Goal: Obtain resource: Download file/media

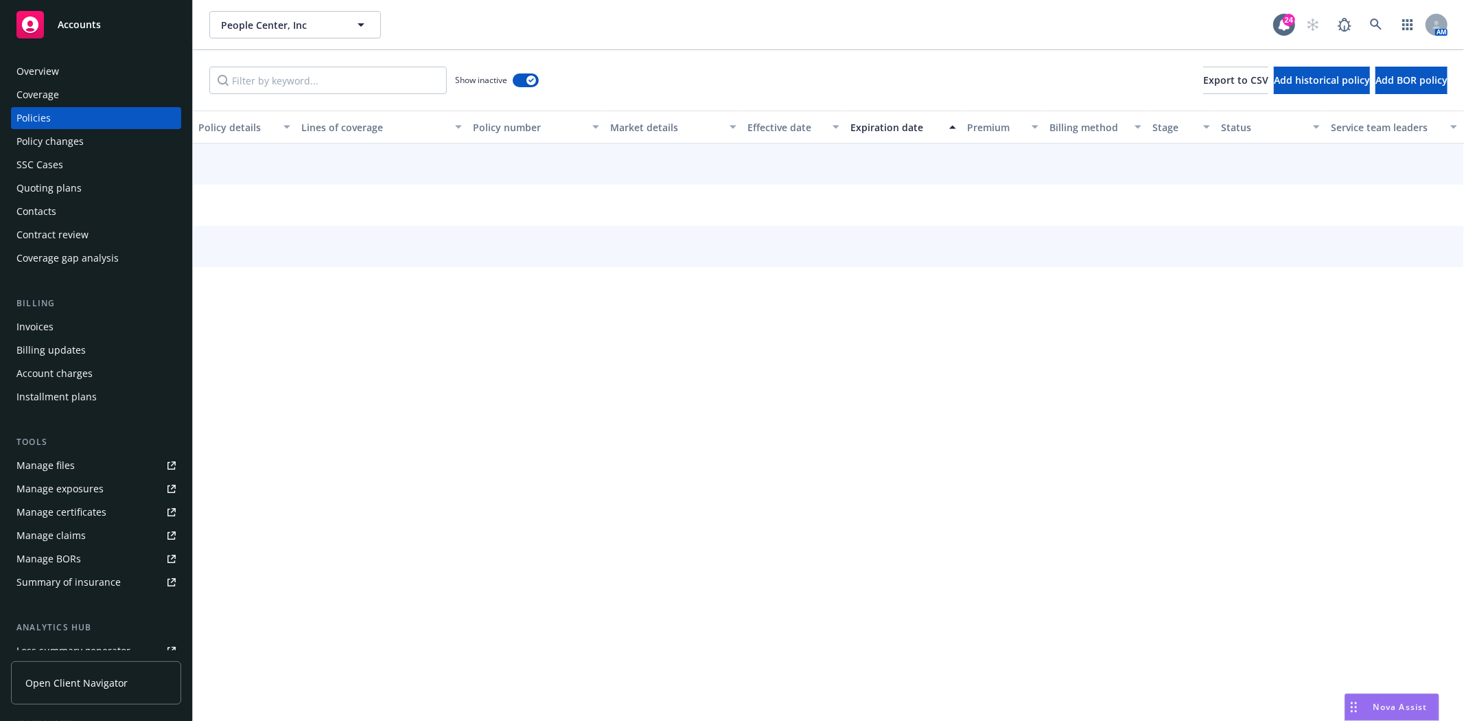
click at [97, 38] on div "Accounts" at bounding box center [95, 24] width 159 height 27
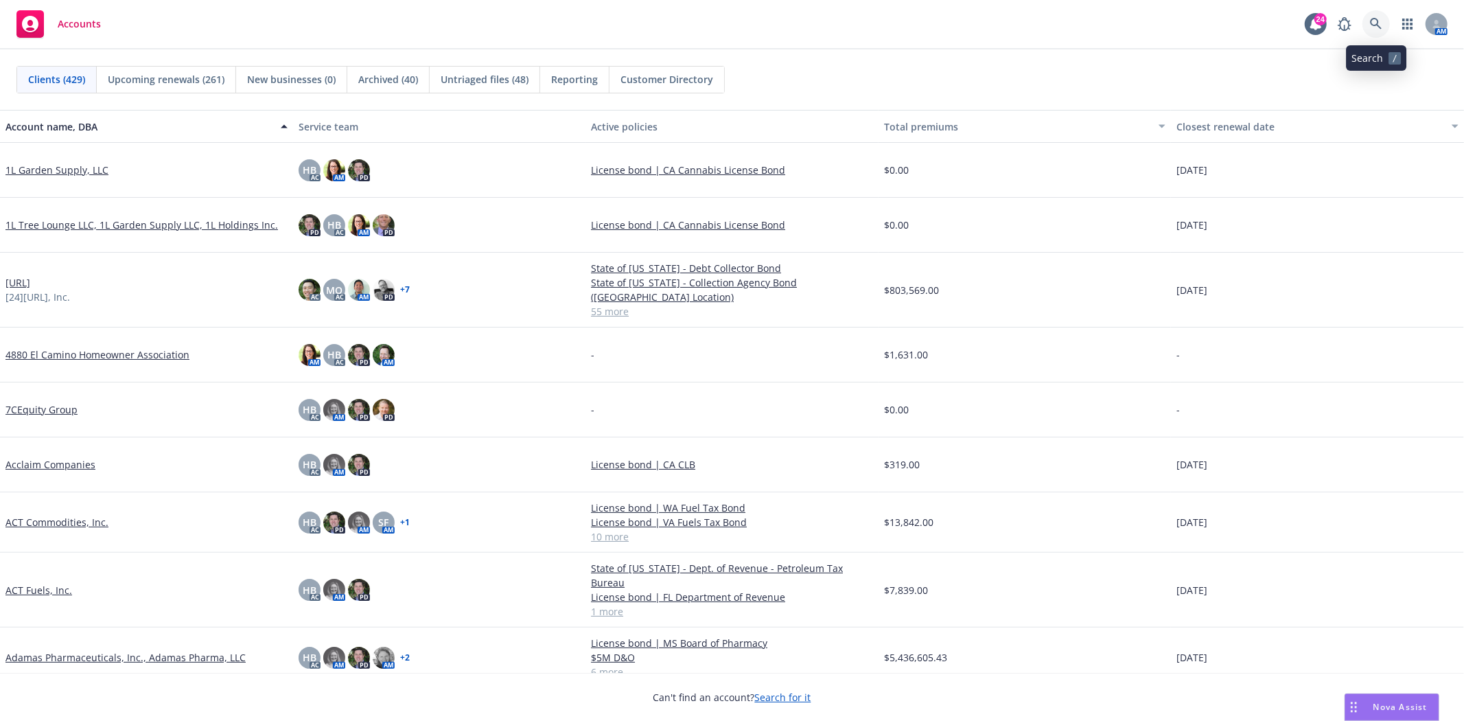
click at [1376, 23] on icon at bounding box center [1376, 24] width 12 height 12
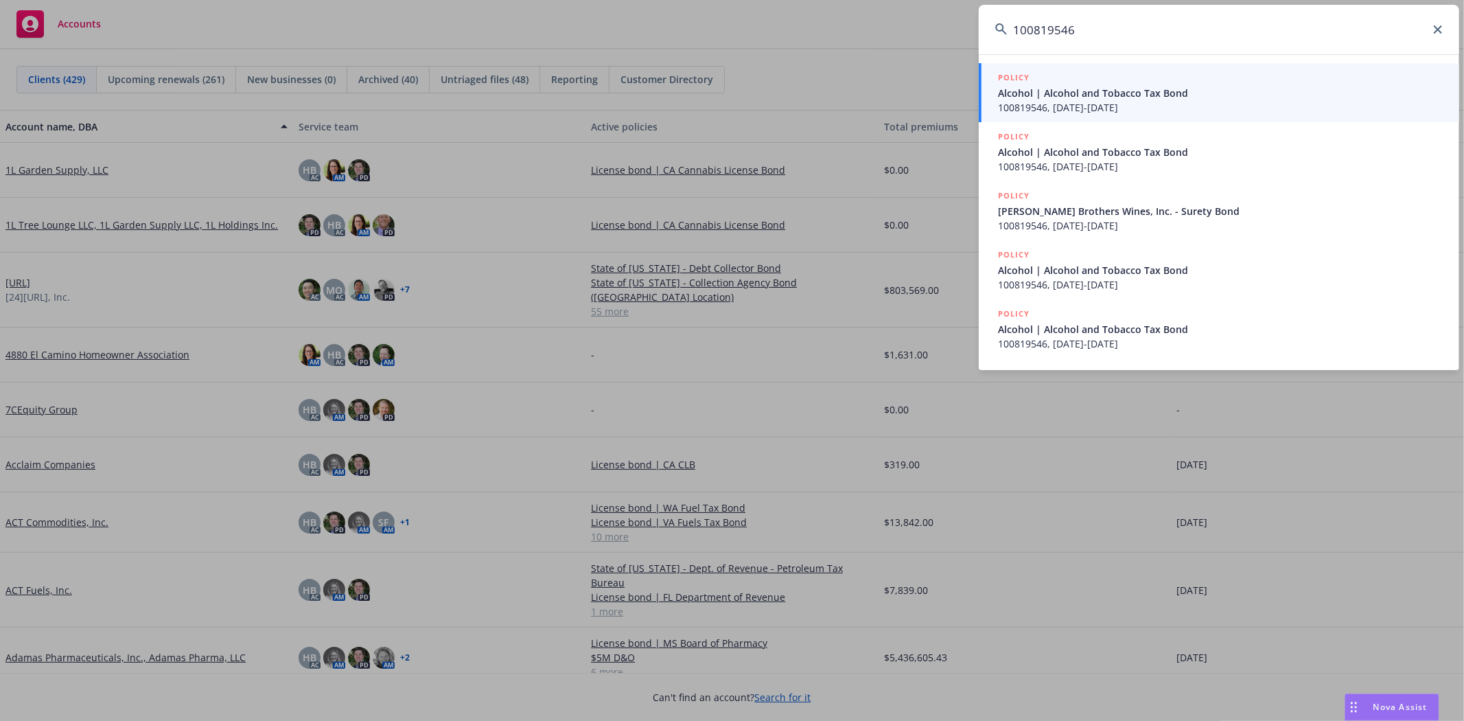
type input "100819546"
click at [1262, 86] on span "Alcohol | Alcohol and Tobacco Tax Bond" at bounding box center [1220, 93] width 445 height 14
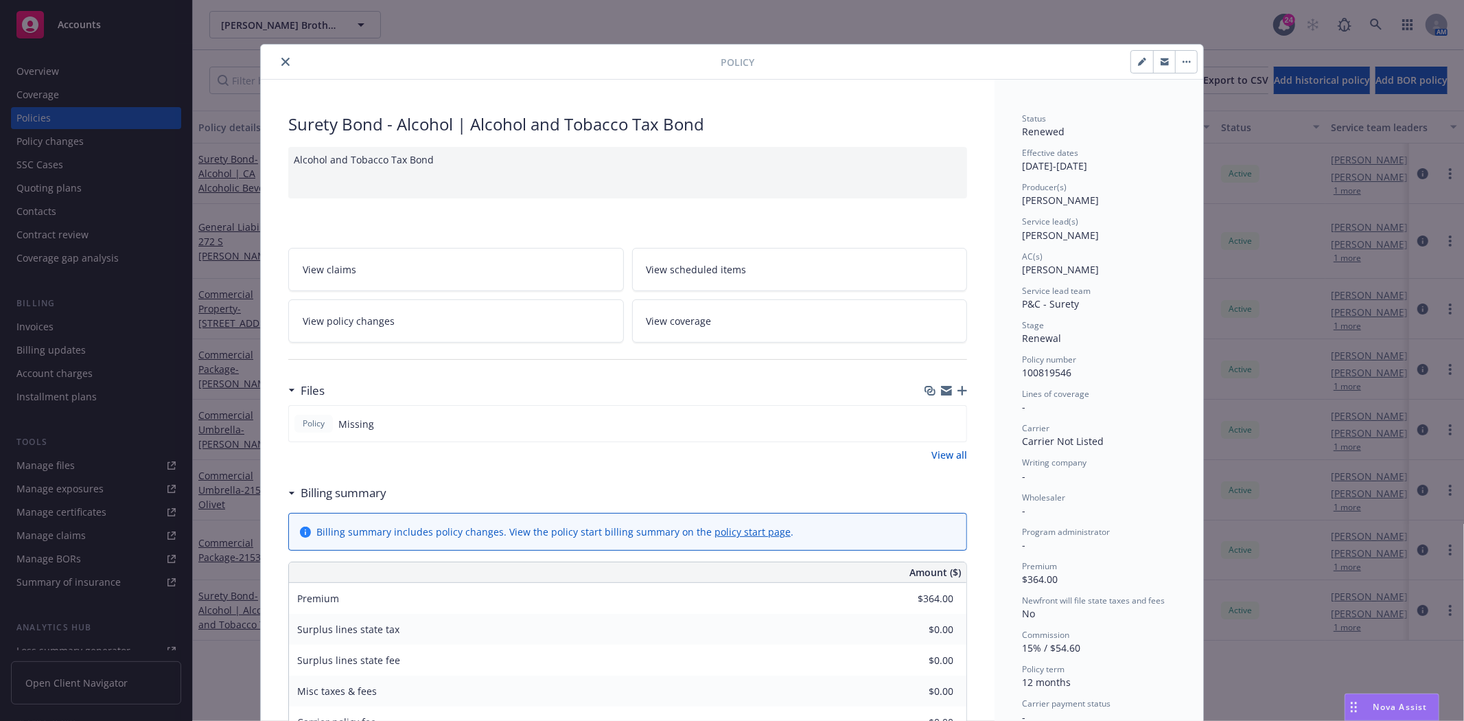
click at [281, 58] on icon "close" at bounding box center [285, 62] width 8 height 8
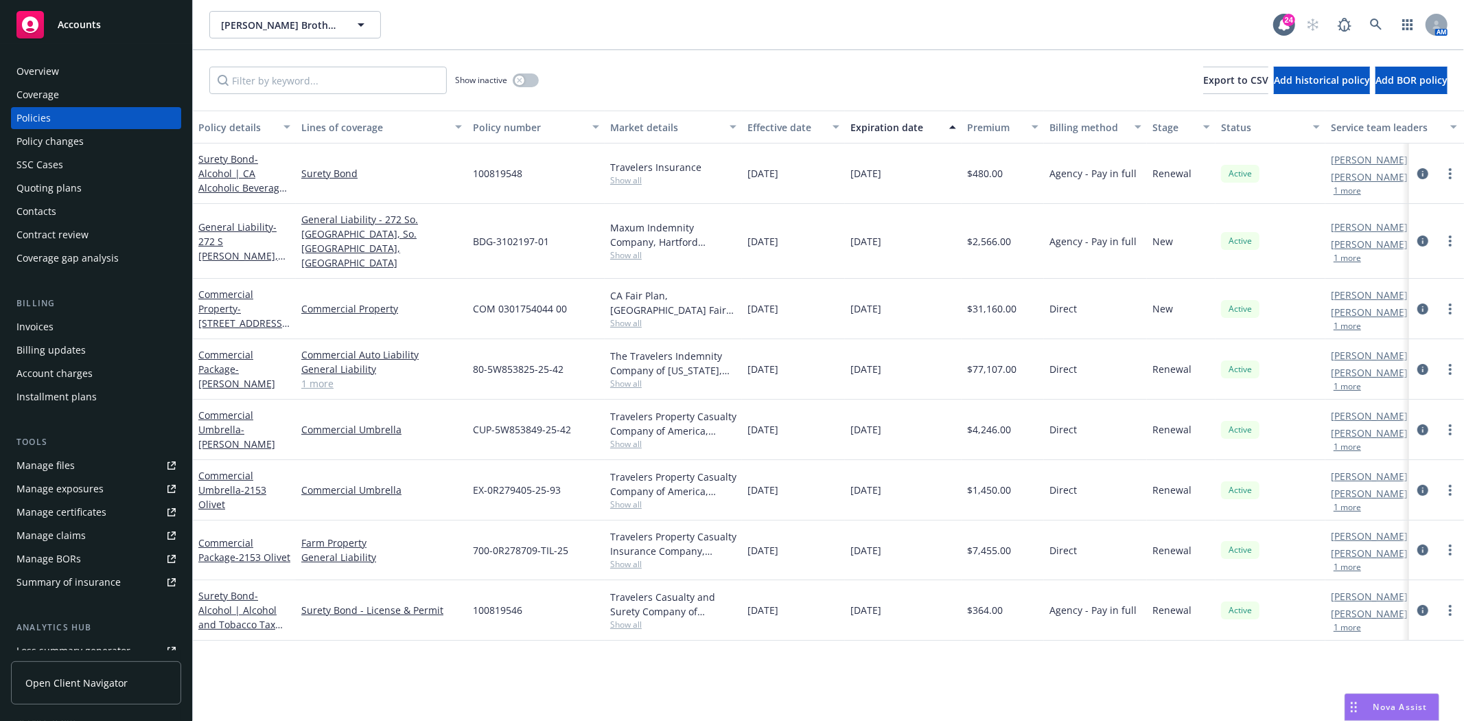
click at [72, 319] on div "Invoices" at bounding box center [95, 327] width 159 height 22
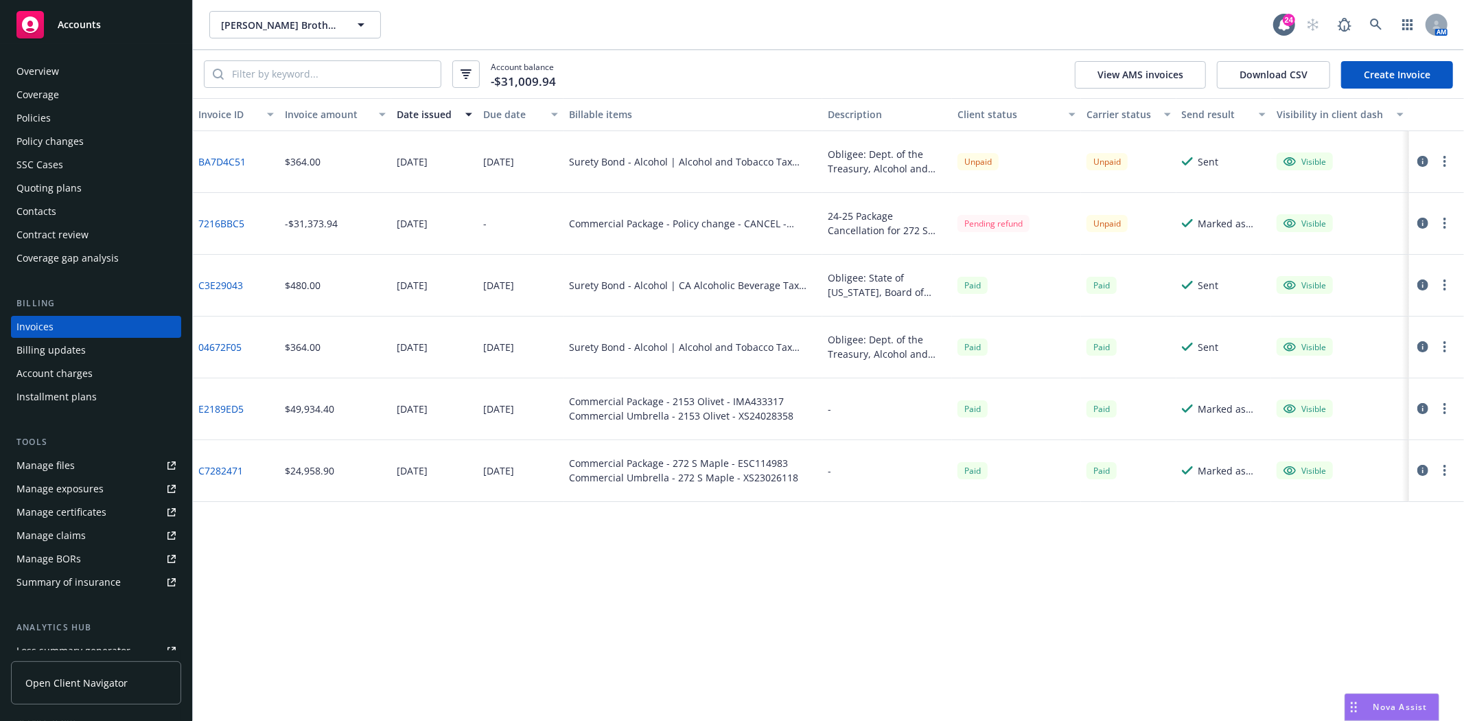
click at [227, 160] on link "BA7D4C51" at bounding box center [221, 161] width 47 height 14
click at [33, 206] on div "Contacts" at bounding box center [36, 211] width 40 height 22
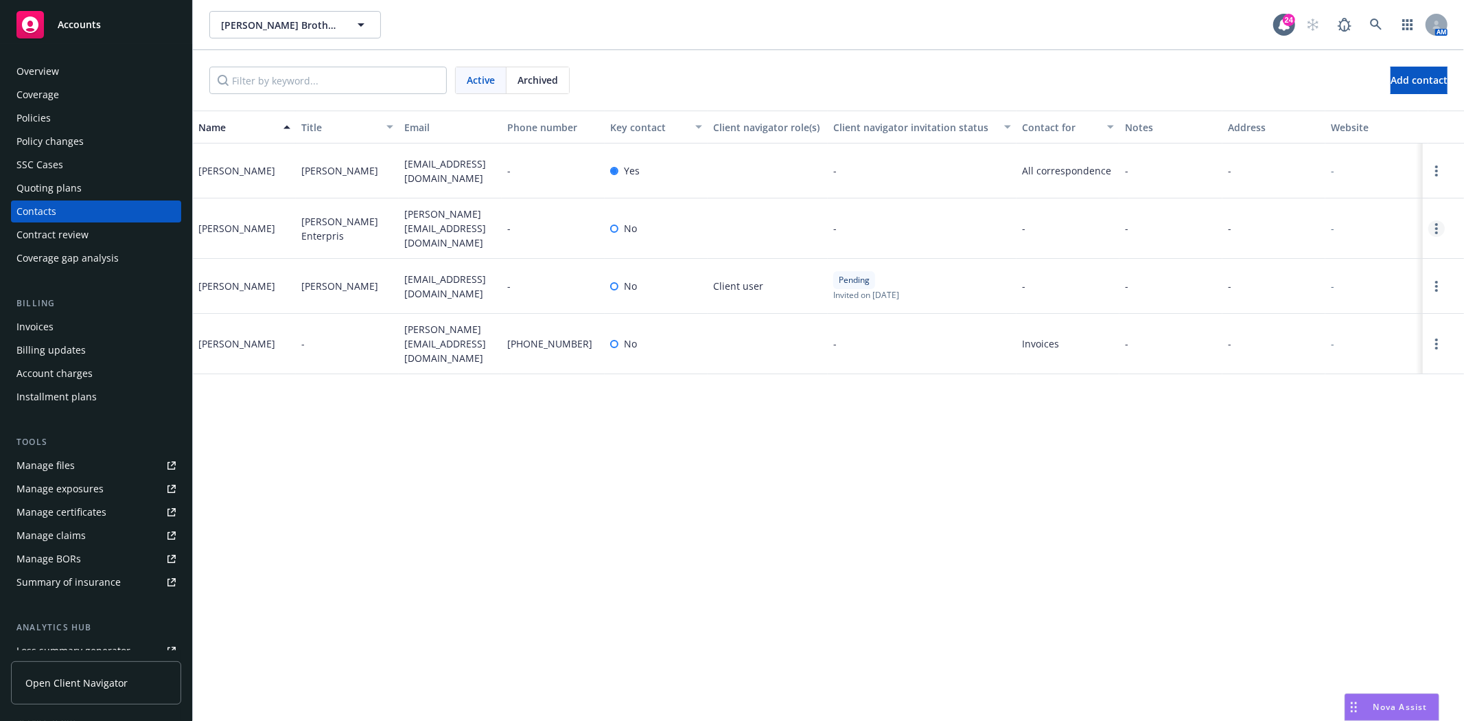
click at [1443, 227] on link "Open options" at bounding box center [1437, 228] width 16 height 16
click at [1312, 147] on link "Edit contact" at bounding box center [1348, 148] width 155 height 27
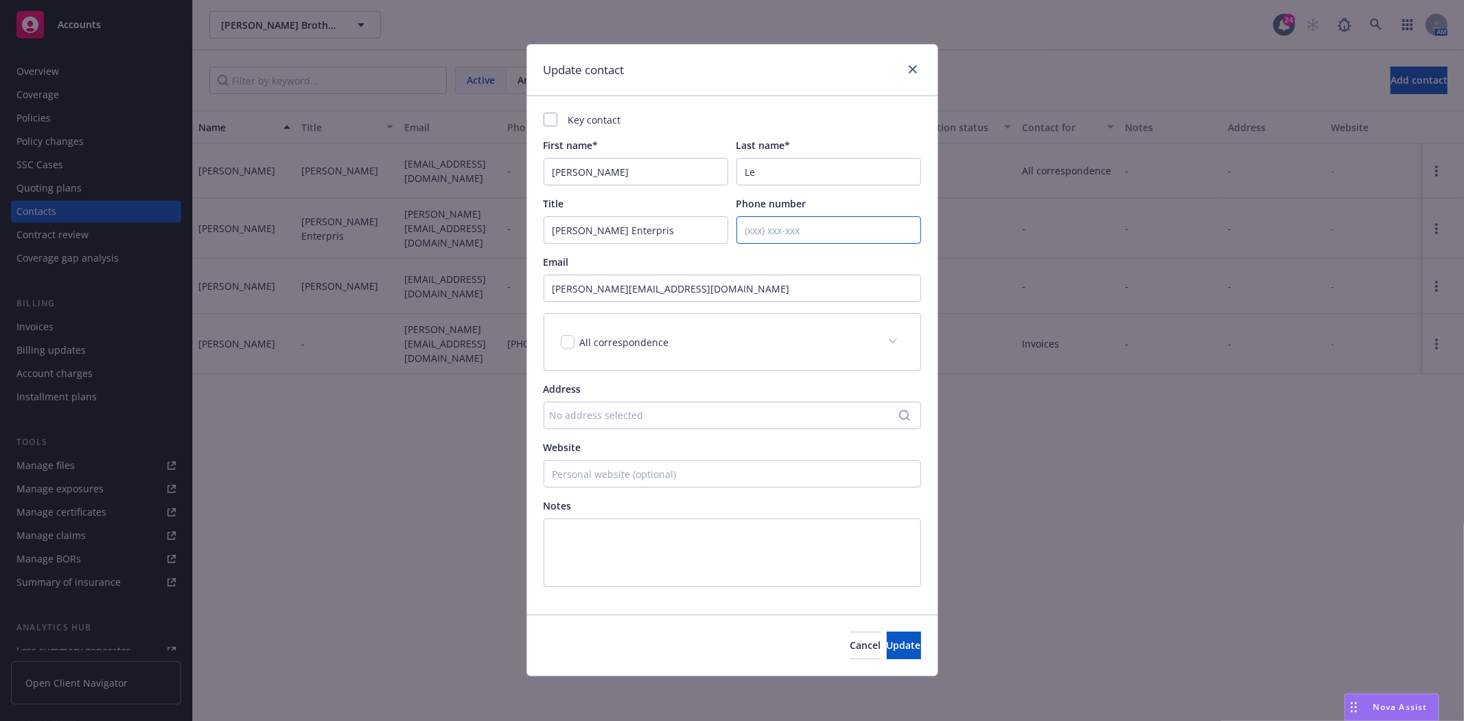
click at [799, 235] on input "Phone number" at bounding box center [829, 229] width 185 height 27
type input "[PHONE_NUMBER]"
click at [661, 348] on div "All correspondence" at bounding box center [623, 342] width 97 height 14
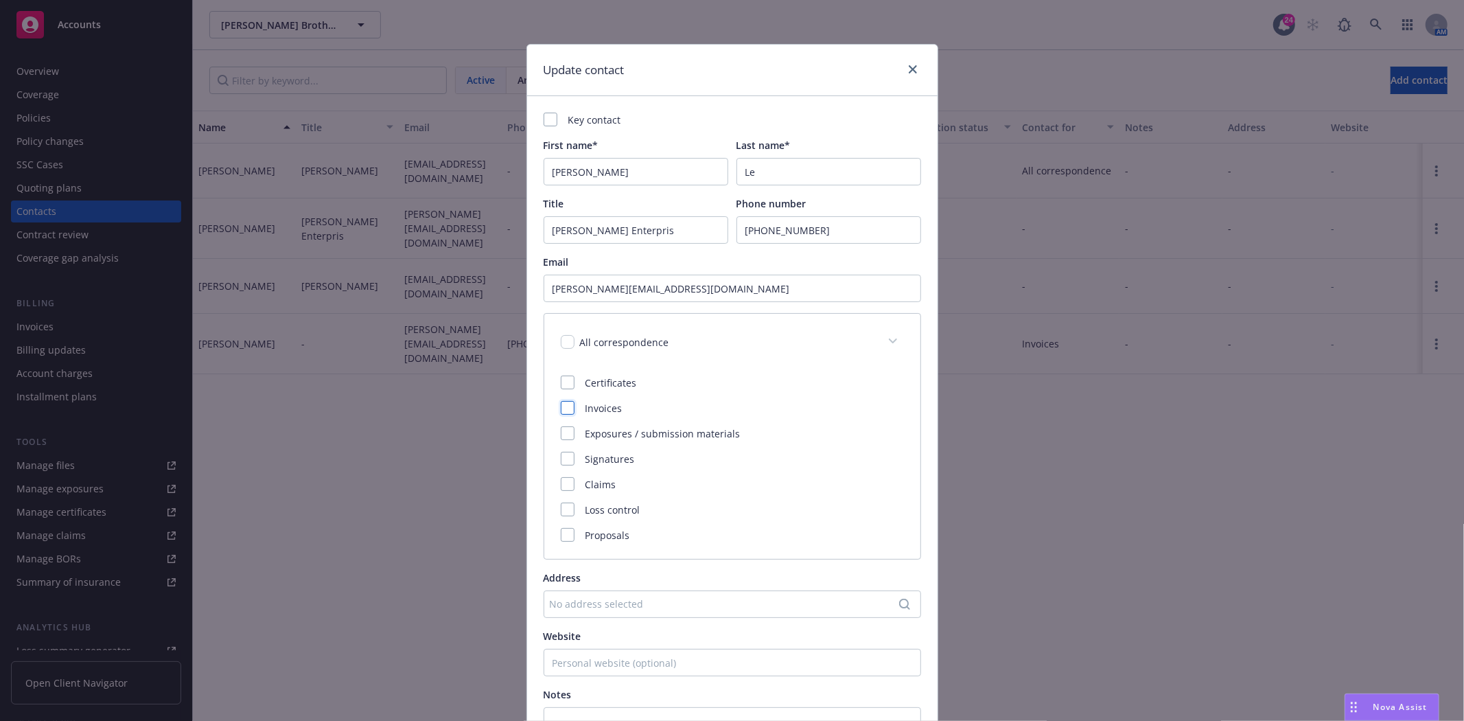
click at [561, 409] on div at bounding box center [568, 408] width 14 height 14
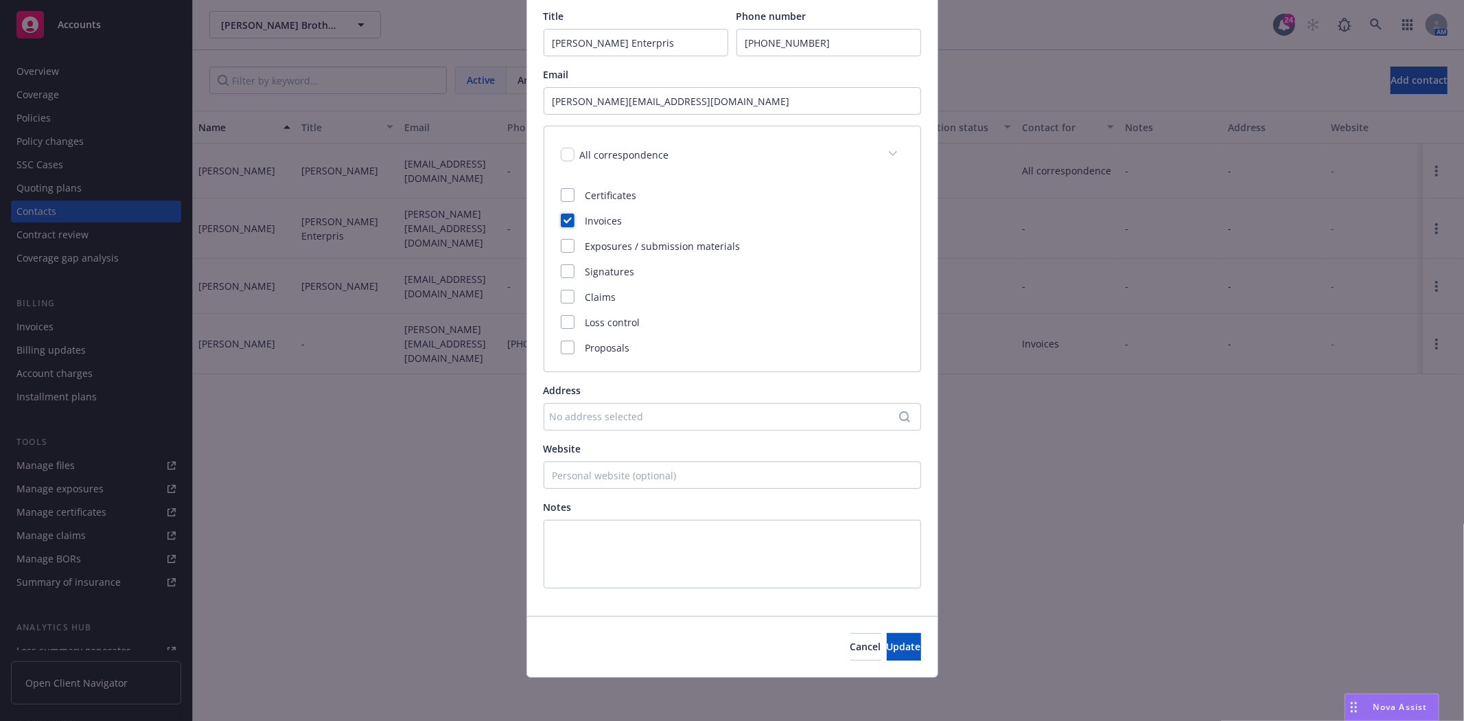
scroll to position [188, 0]
click at [891, 649] on span "Update" at bounding box center [904, 645] width 34 height 13
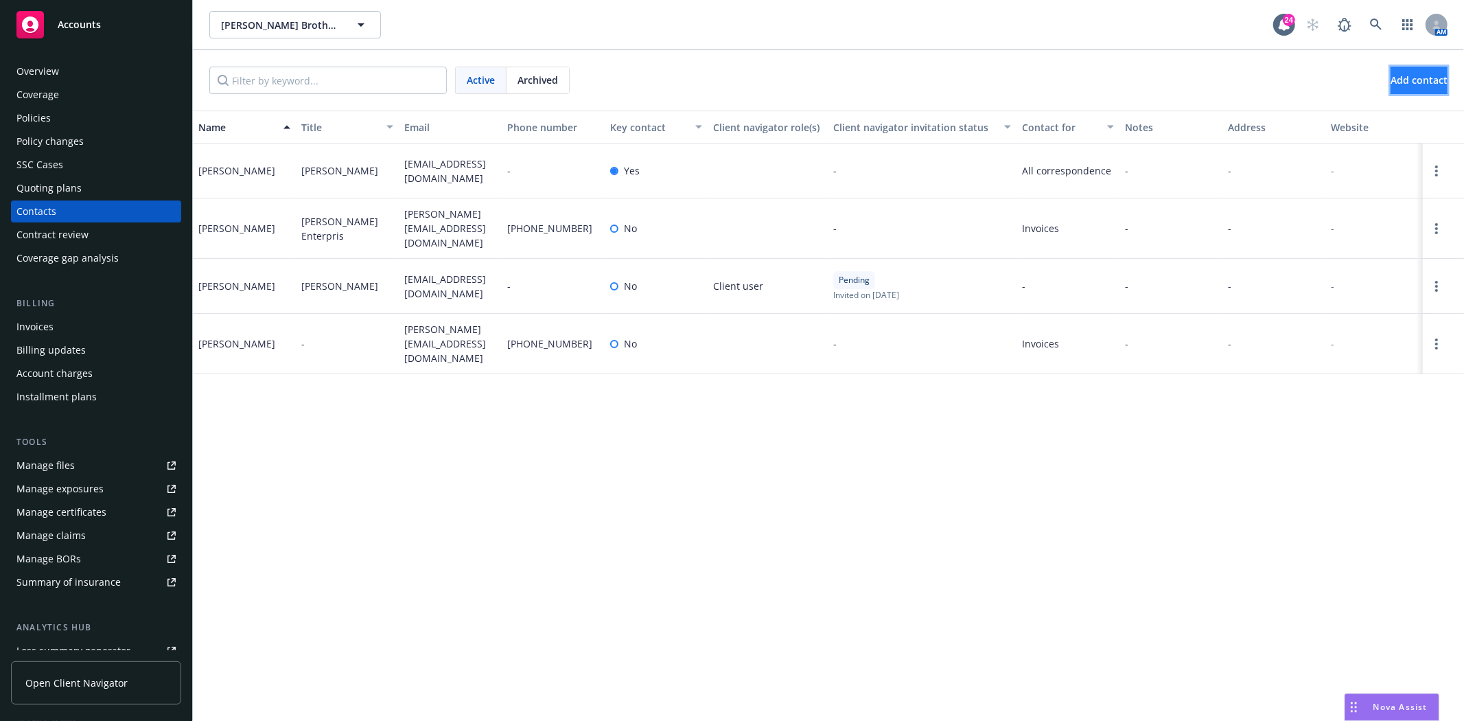
click at [1394, 79] on span "Add contact" at bounding box center [1419, 79] width 57 height 13
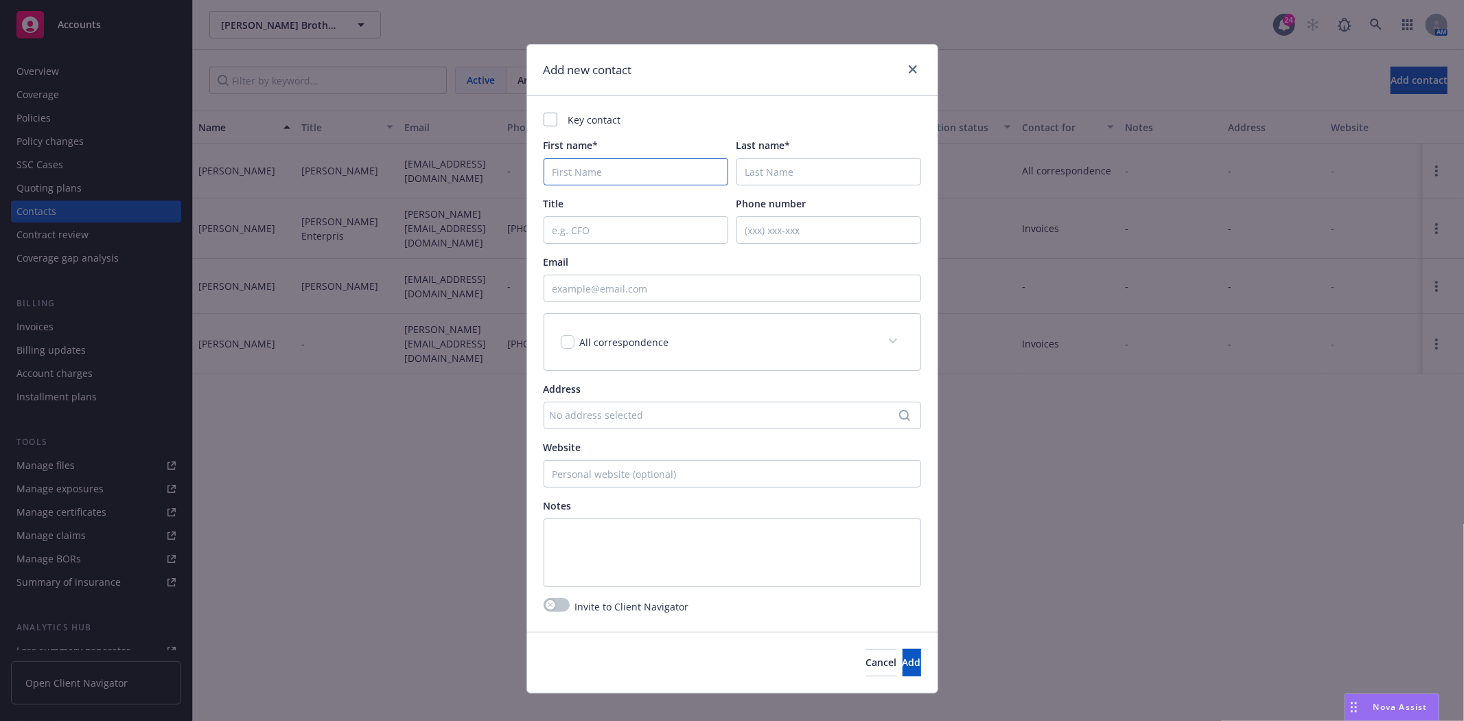
click at [610, 176] on input "First name*" at bounding box center [636, 171] width 185 height 27
click at [568, 290] on input "Email" at bounding box center [733, 288] width 378 height 27
paste input "[PERSON_NAME][EMAIL_ADDRESS][DOMAIN_NAME]"
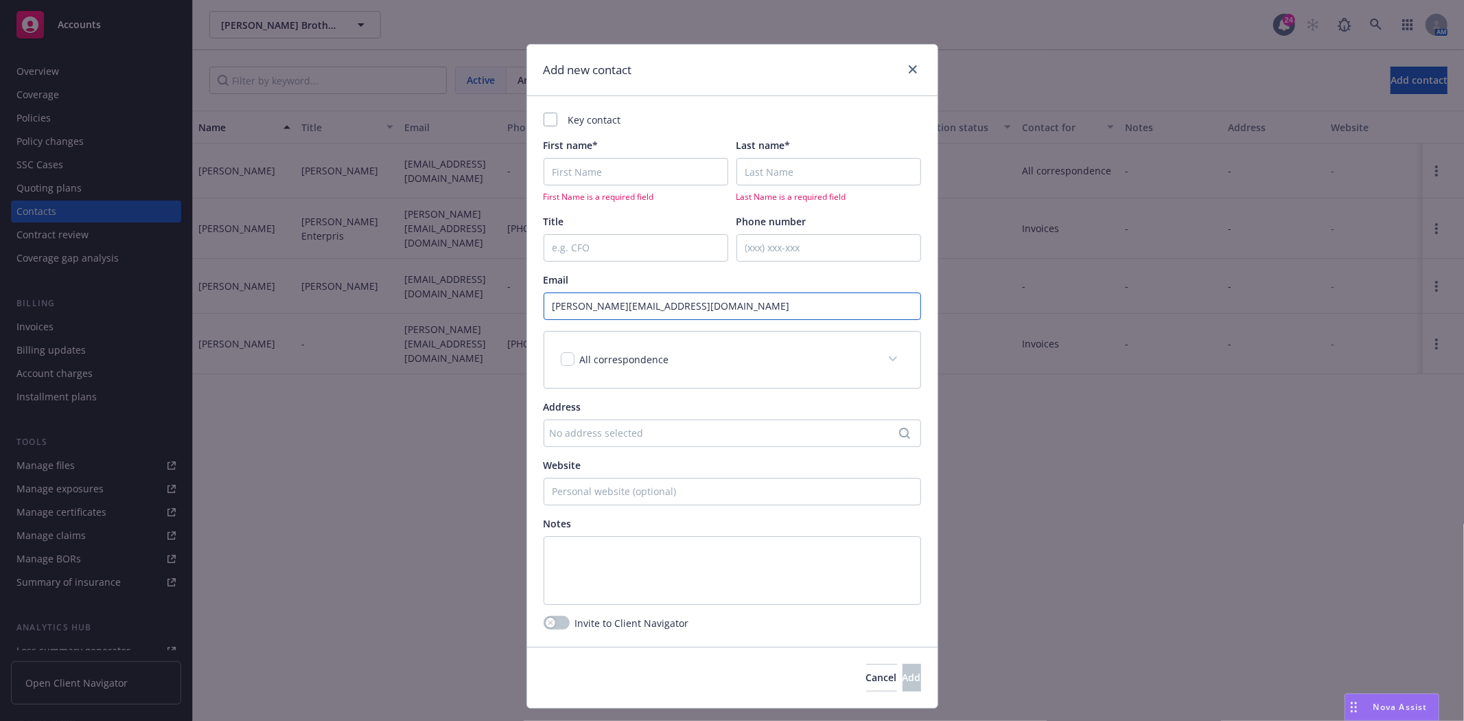
type input "[PERSON_NAME][EMAIL_ADDRESS][DOMAIN_NAME]"
click at [644, 359] on span "All correspondence" at bounding box center [624, 359] width 89 height 13
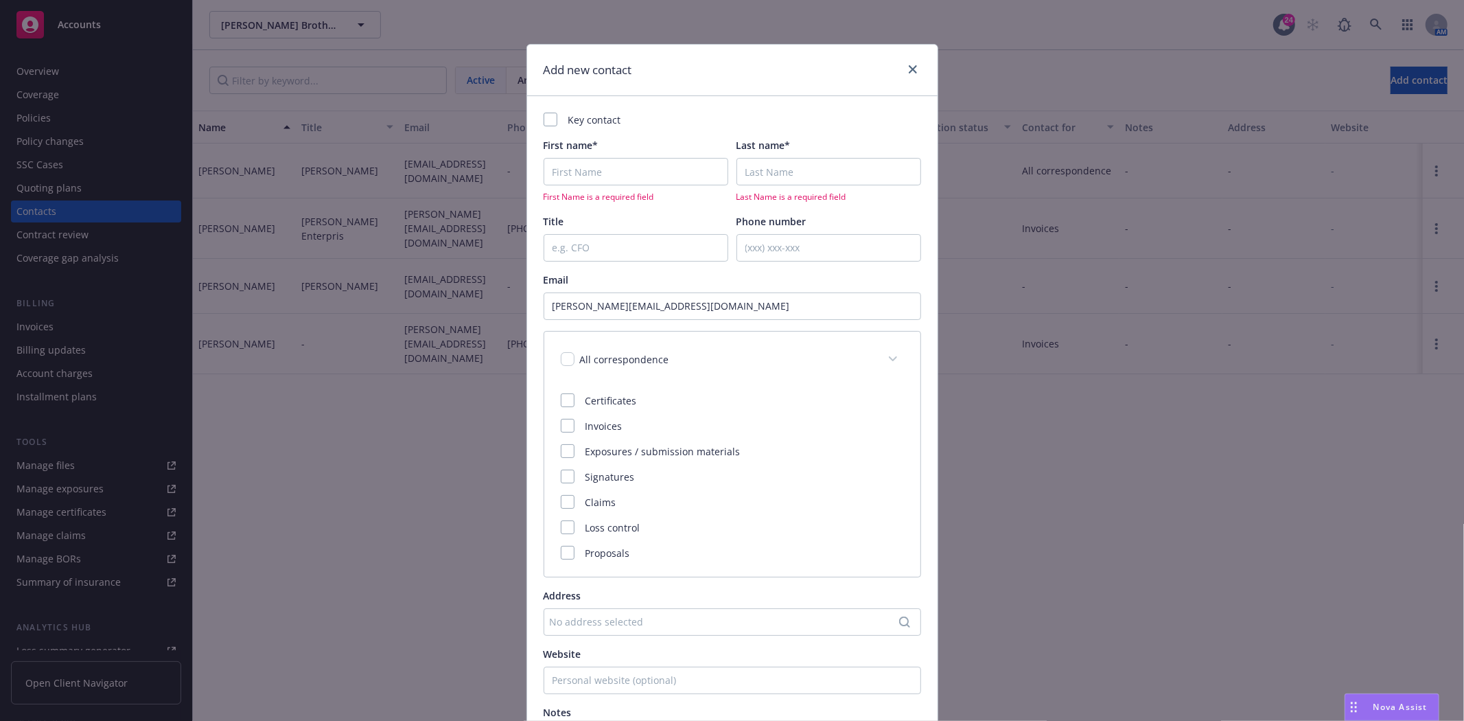
click at [578, 155] on div "First name* First Name is a required field" at bounding box center [636, 170] width 185 height 65
click at [577, 173] on input "First name*" at bounding box center [636, 171] width 185 height 27
type input "[PERSON_NAME]"
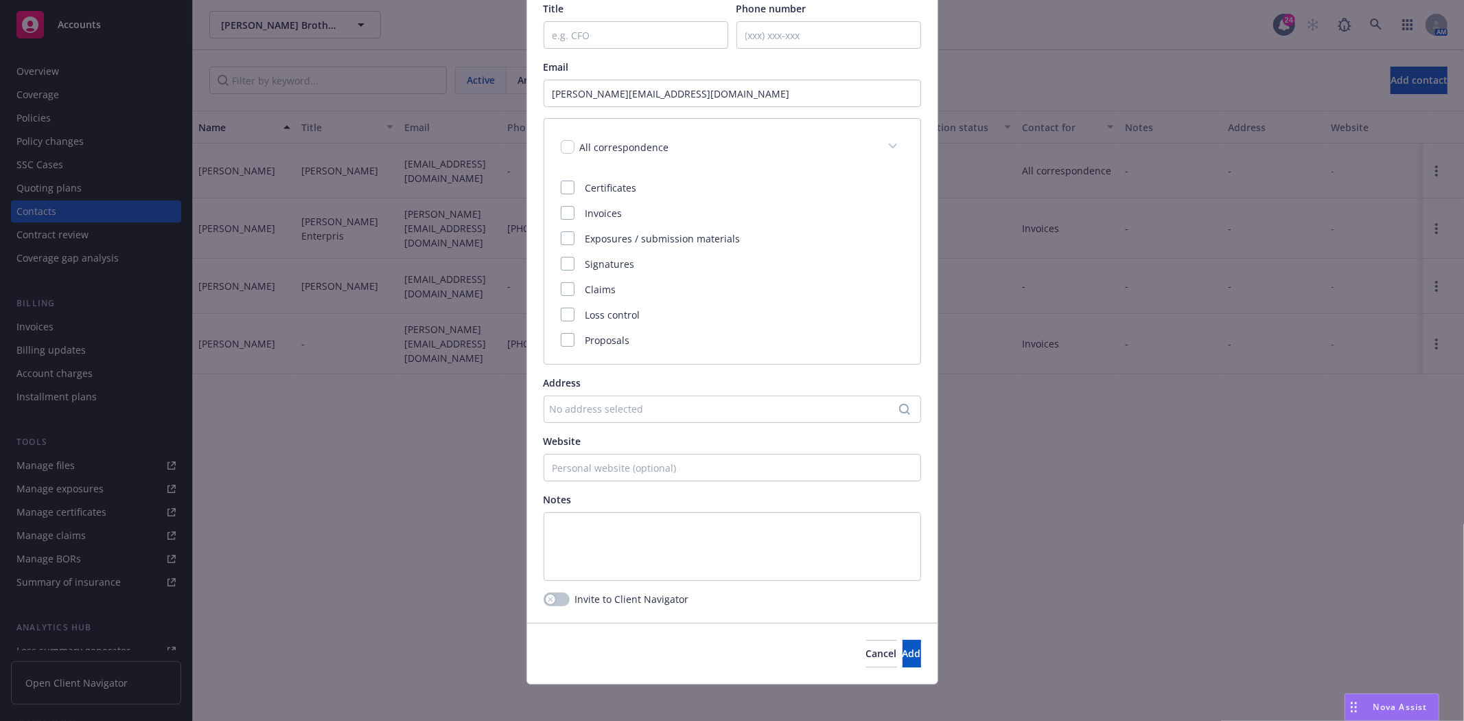
scroll to position [203, 0]
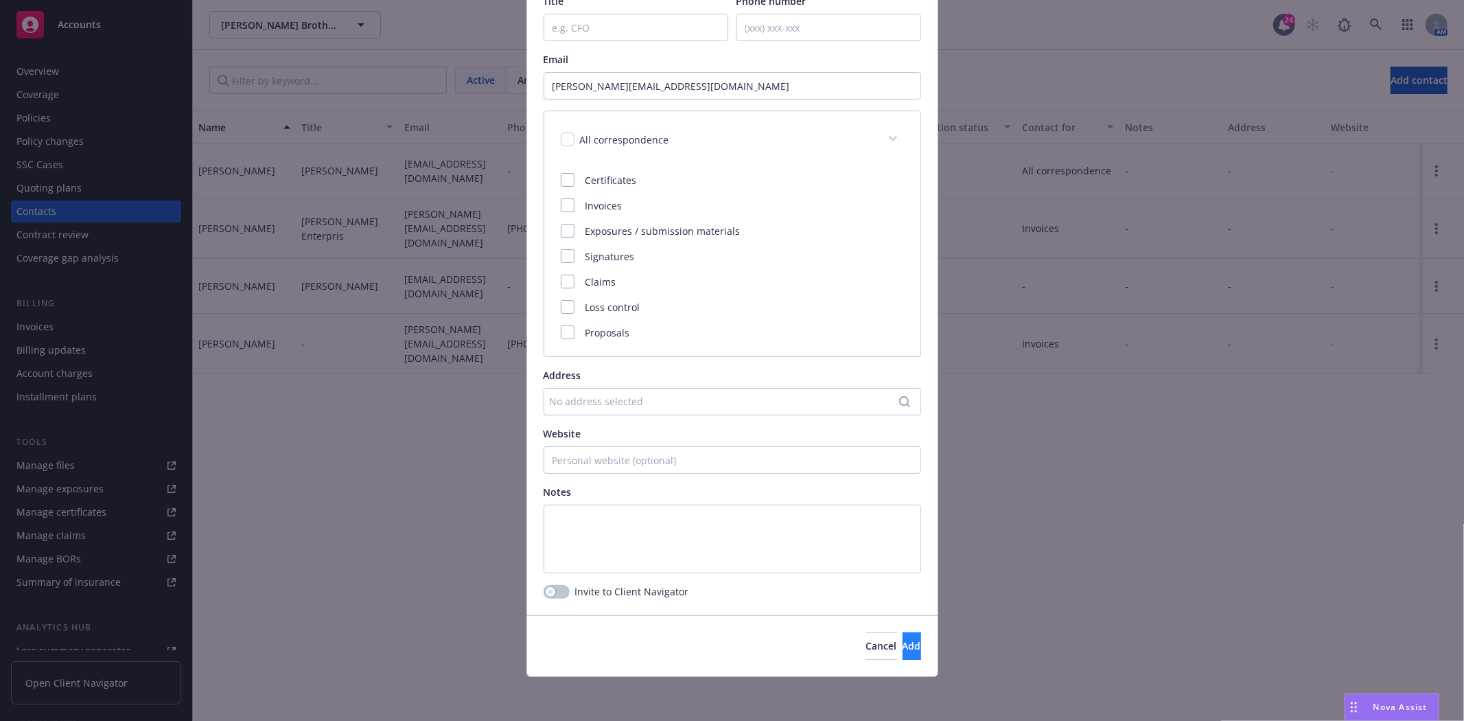
type input "[PERSON_NAME]"
click at [903, 633] on button "Add" at bounding box center [912, 645] width 19 height 27
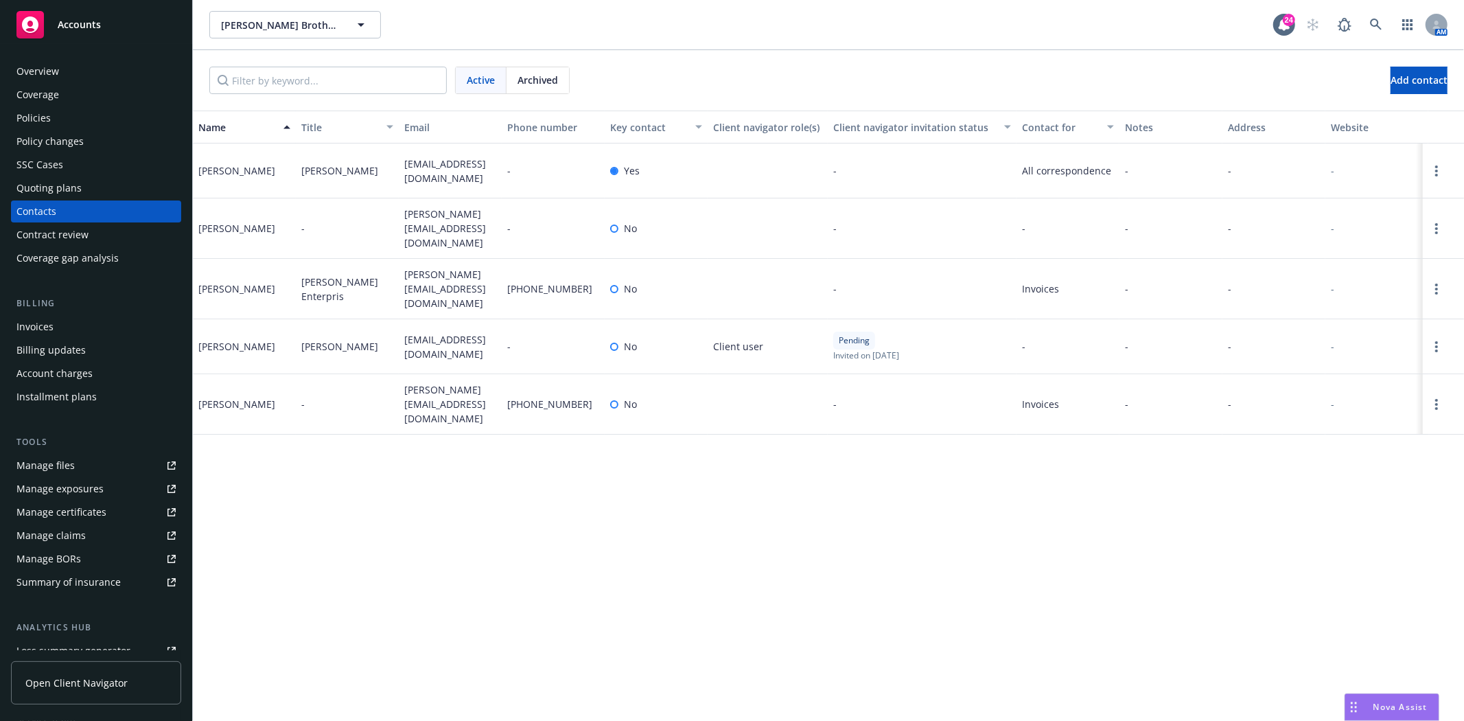
click at [373, 599] on div "Name Title Email Phone number Key contact Client navigator role(s) Client navig…" at bounding box center [828, 416] width 1271 height 610
drag, startPoint x: 415, startPoint y: 346, endPoint x: 399, endPoint y: 326, distance: 25.8
click at [399, 326] on div "[EMAIL_ADDRESS][DOMAIN_NAME]" at bounding box center [450, 346] width 103 height 55
copy span "[EMAIL_ADDRESS][DOMAIN_NAME]"
drag, startPoint x: 433, startPoint y: 238, endPoint x: 396, endPoint y: 218, distance: 42.4
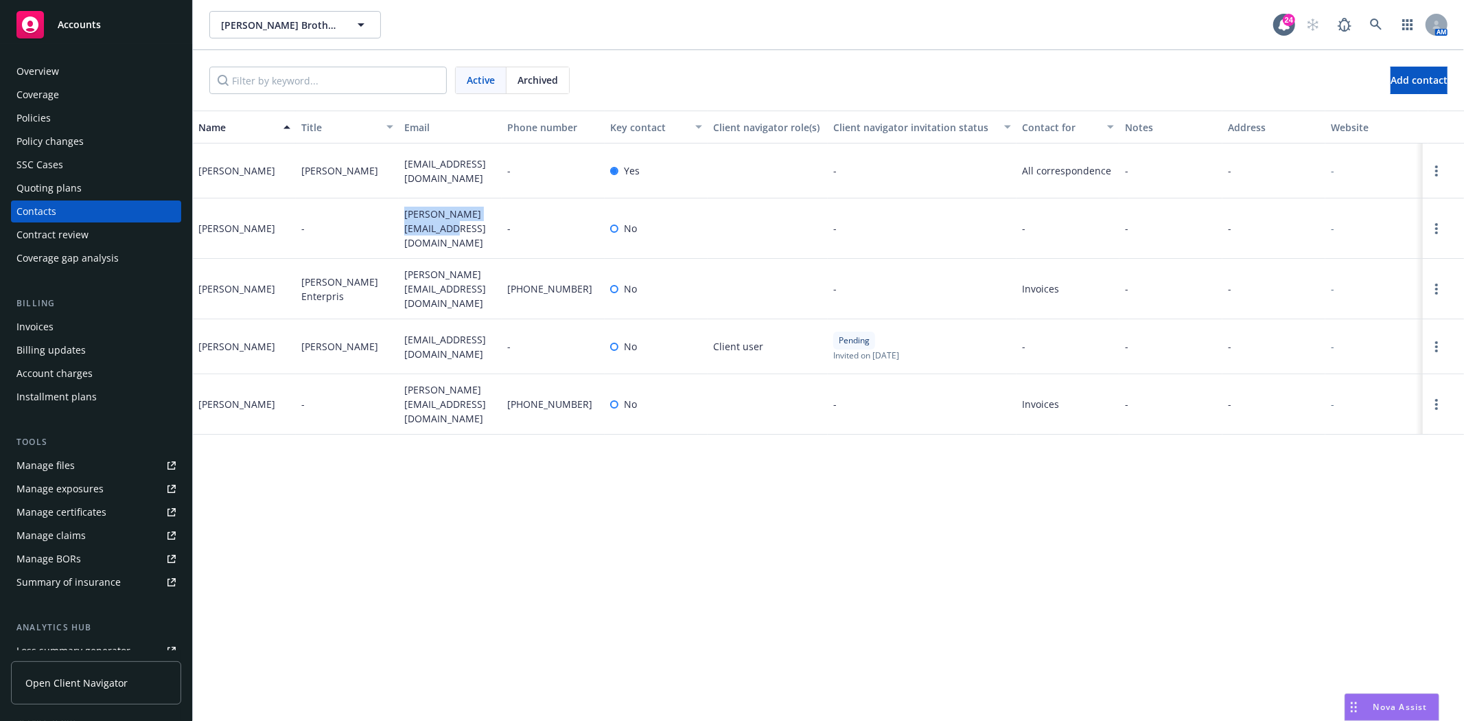
click at [396, 218] on div "[PERSON_NAME] - [PERSON_NAME][EMAIL_ADDRESS][DOMAIN_NAME] - No - - - - -" at bounding box center [828, 228] width 1271 height 60
copy div "[PERSON_NAME][EMAIL_ADDRESS][DOMAIN_NAME]"
click at [324, 29] on span "[PERSON_NAME] Brothers Wines, Inc." at bounding box center [280, 25] width 119 height 14
type input "mAGNOLIA"
click at [82, 19] on span "Accounts" at bounding box center [79, 24] width 43 height 11
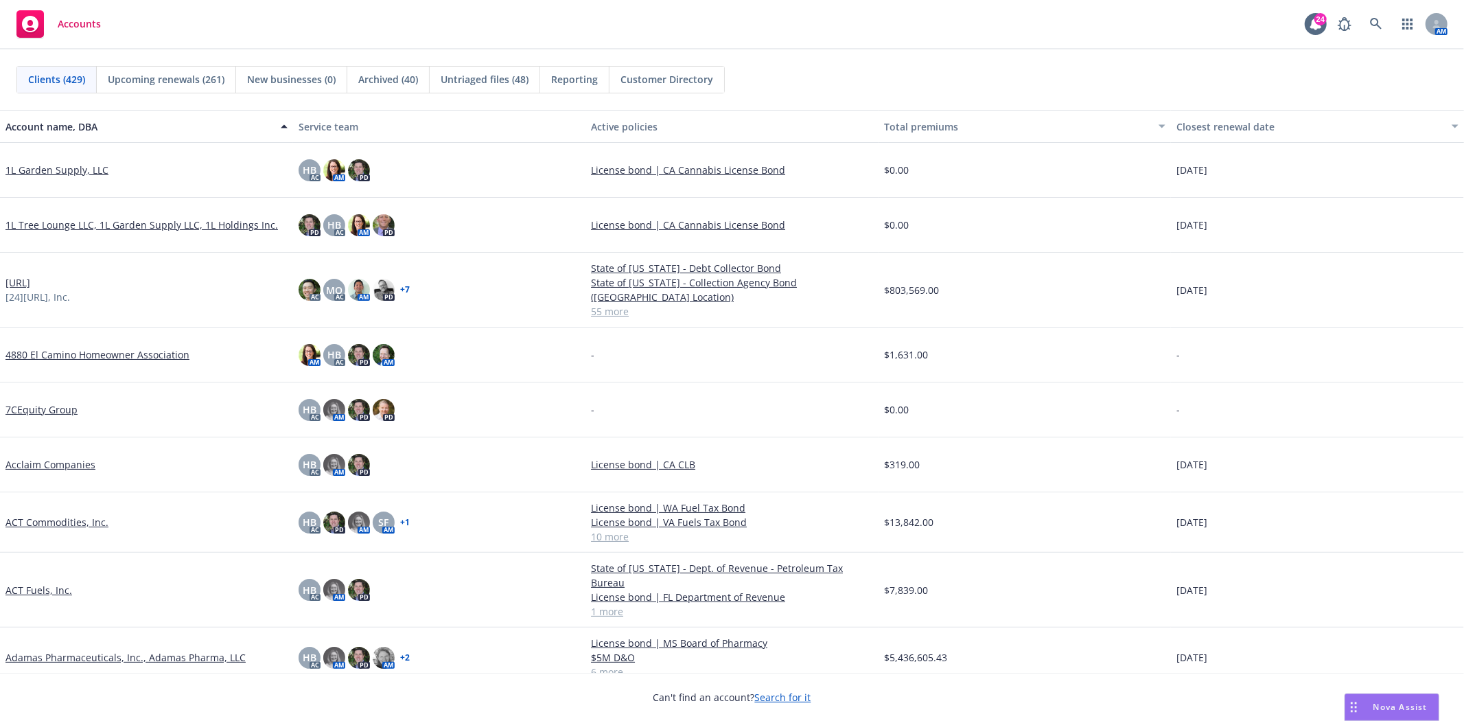
click at [1407, 698] on div "Nova Assist" at bounding box center [1391, 707] width 93 height 26
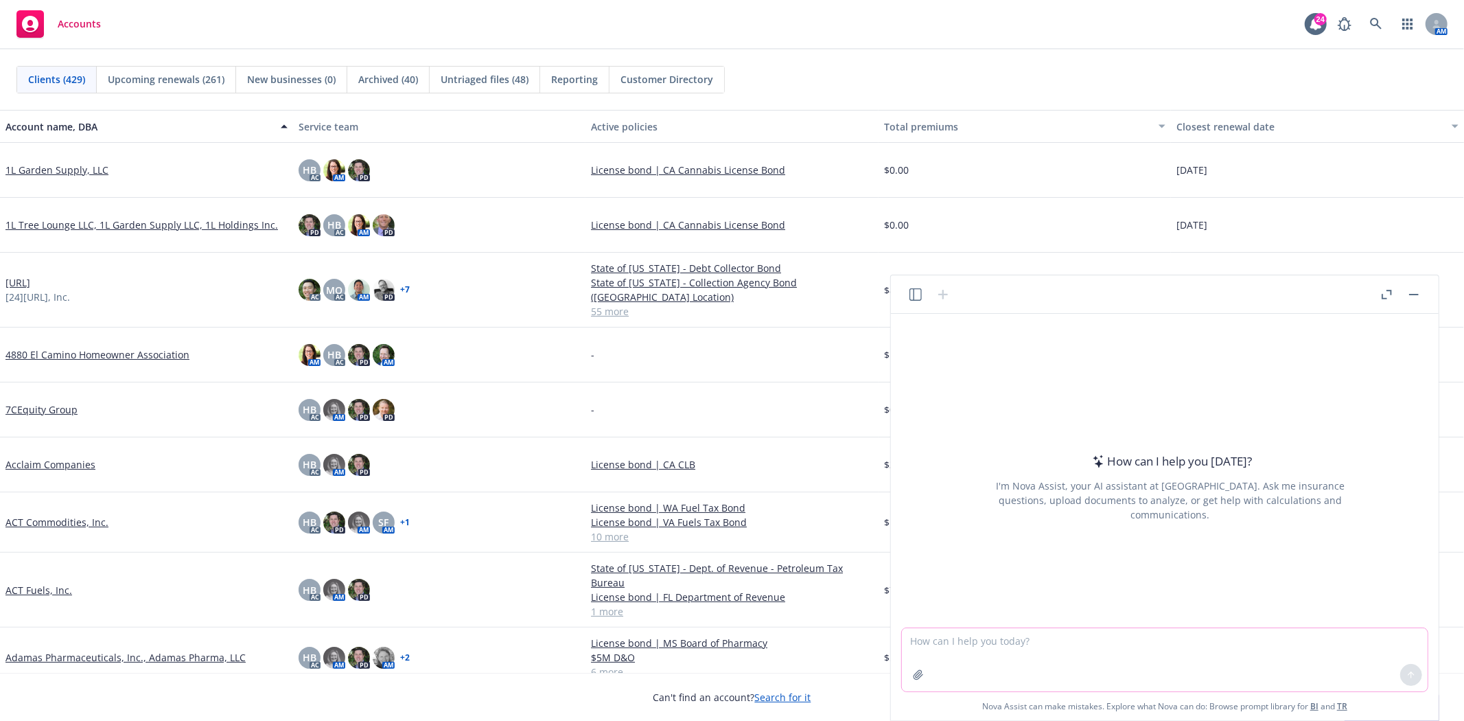
click at [1053, 642] on textarea at bounding box center [1165, 659] width 526 height 63
paste textarea "c"
type textarea "c"
click at [1112, 636] on textarea "c" at bounding box center [1165, 659] width 526 height 63
type textarea "c"
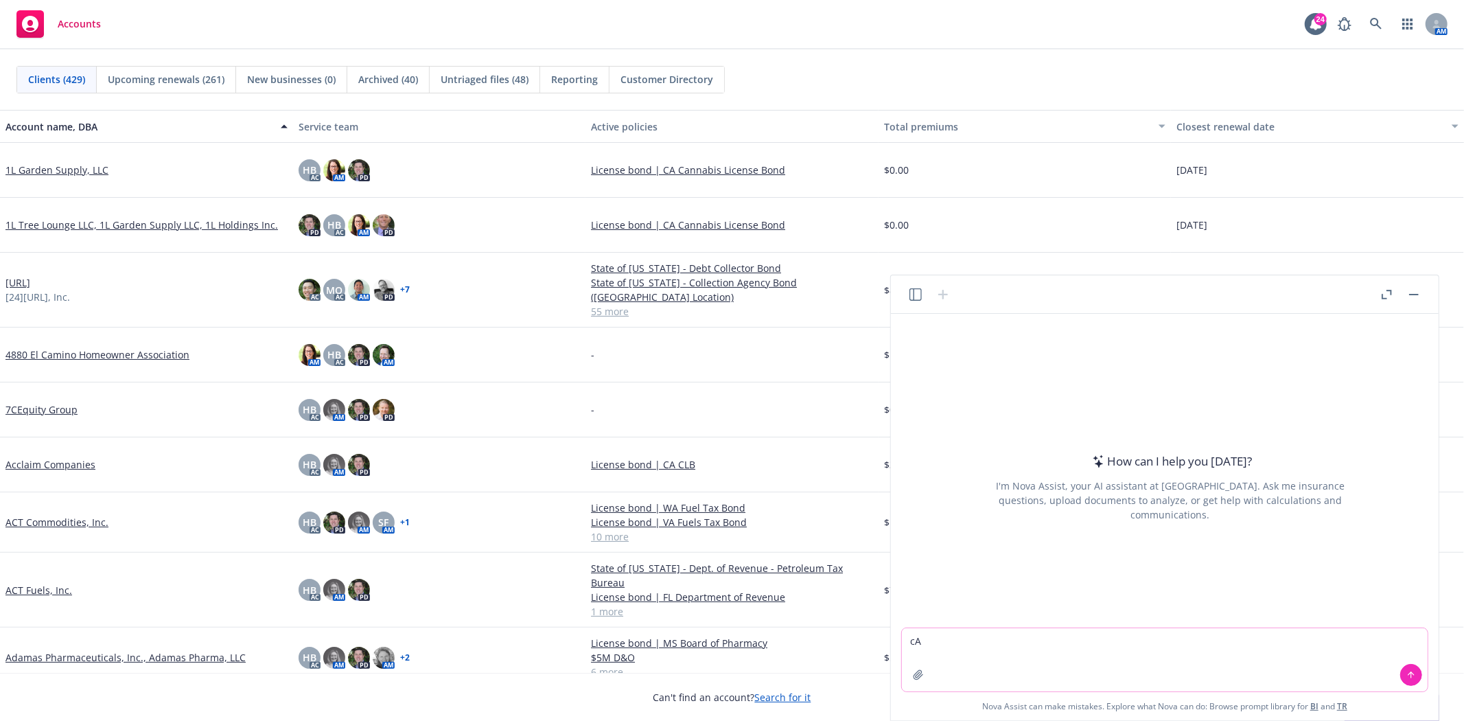
type textarea "c"
type textarea "Can you please make this form blank?"
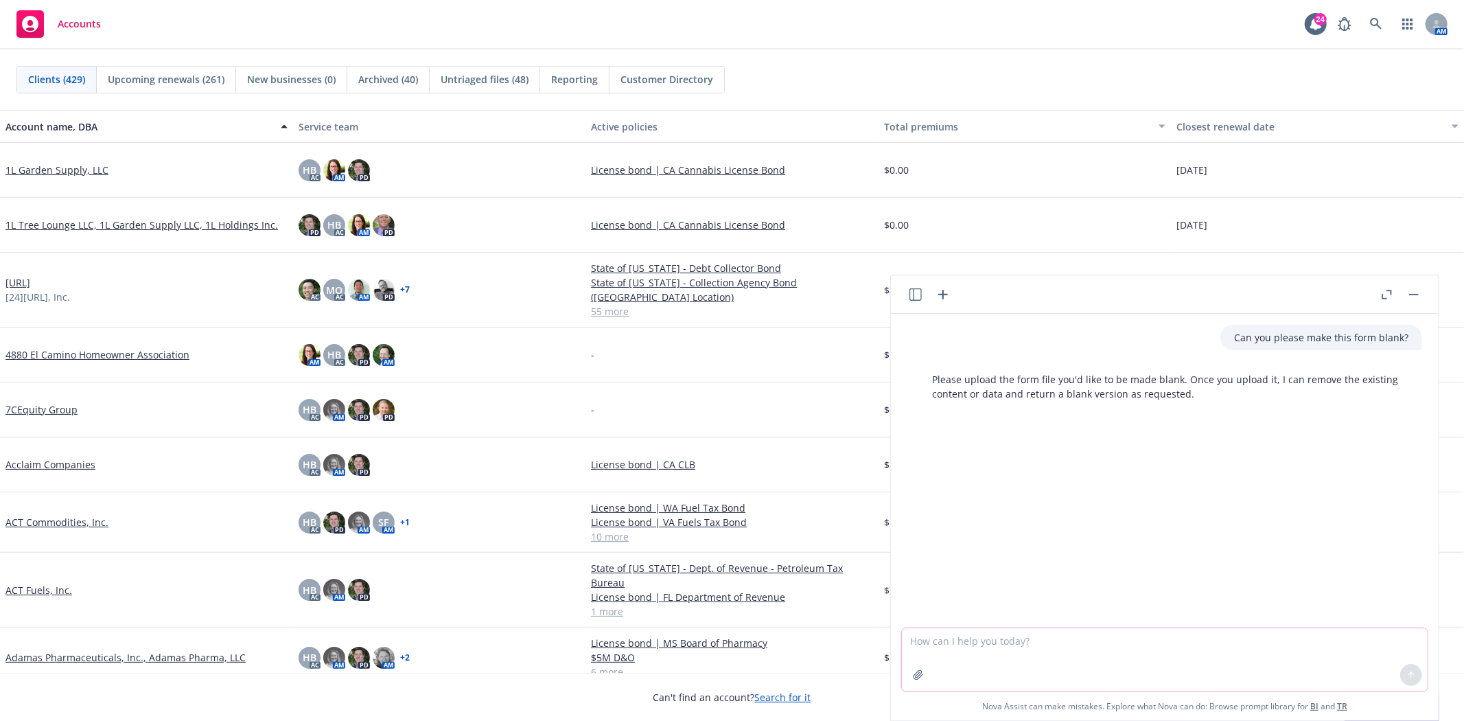
click at [978, 643] on textarea at bounding box center [1165, 659] width 526 height 63
click at [918, 671] on icon "button" at bounding box center [918, 674] width 9 height 9
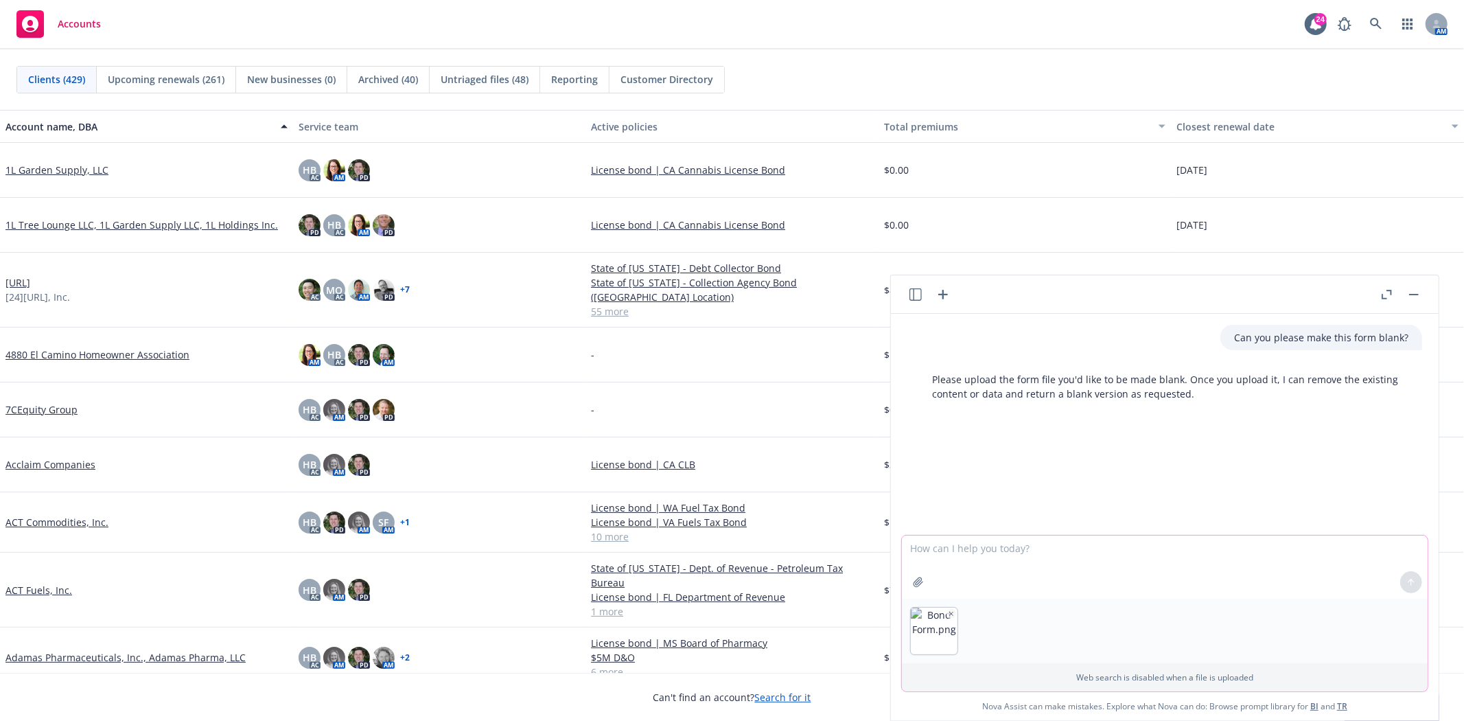
click at [1250, 563] on textarea at bounding box center [1165, 566] width 526 height 63
click at [1251, 574] on textarea at bounding box center [1165, 566] width 526 height 63
type textarea "H"
type textarea "attached here"
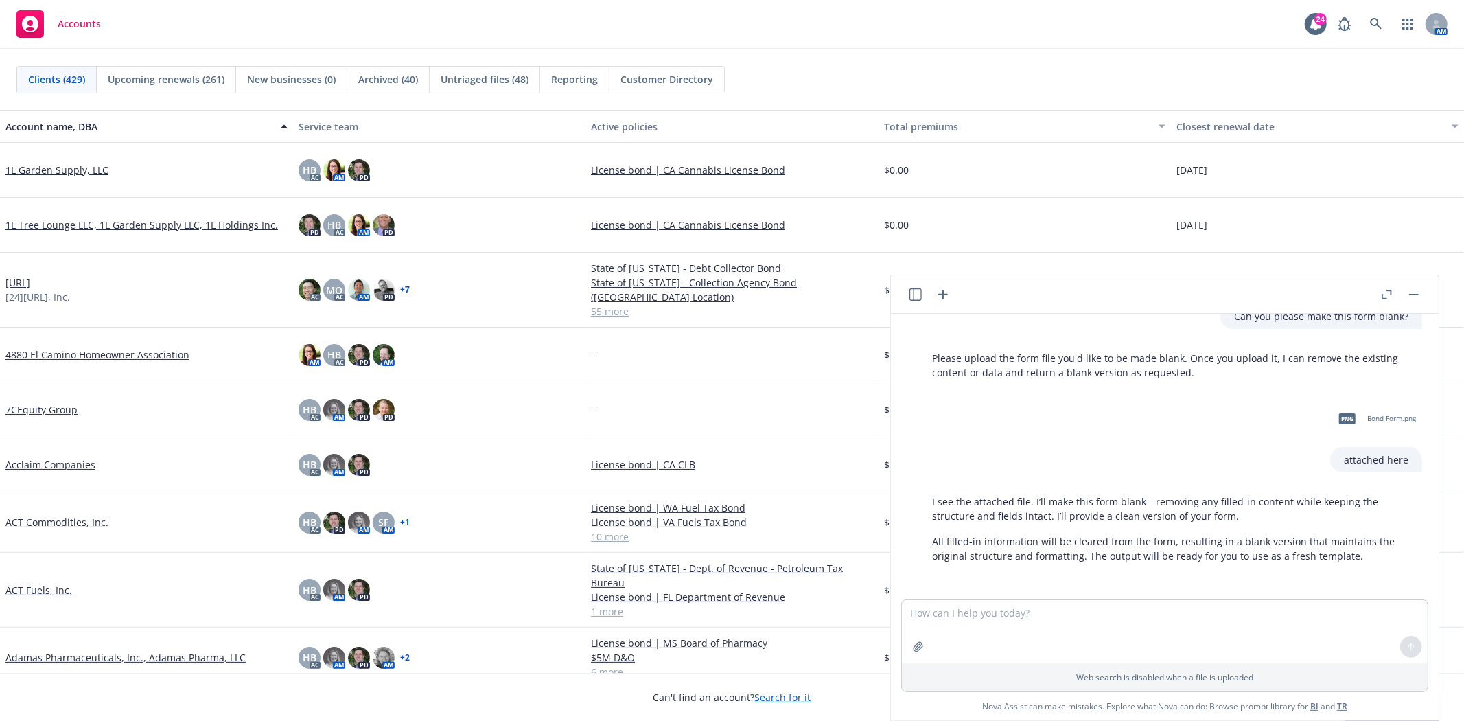
scroll to position [23, 0]
click at [1050, 622] on textarea at bounding box center [1165, 631] width 526 height 63
type textarea "Yes please"
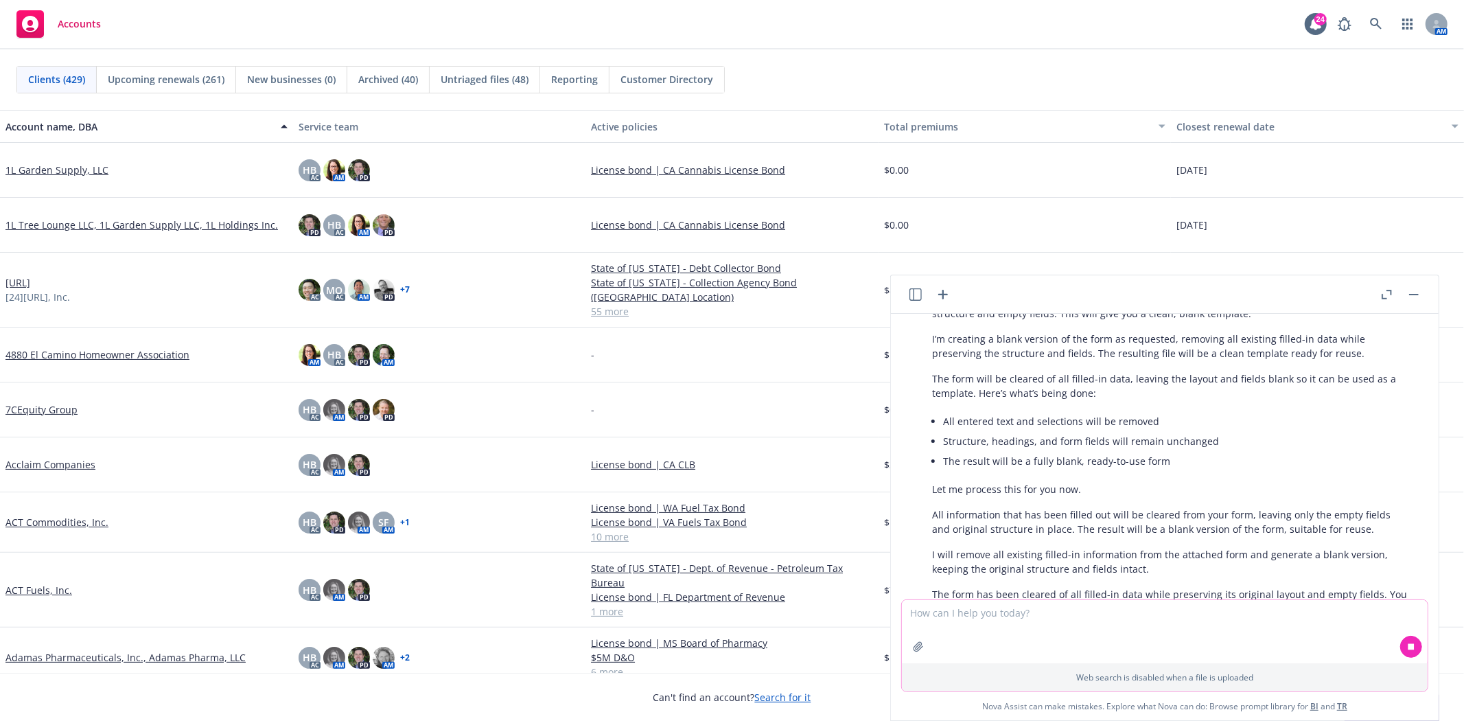
scroll to position [536, 0]
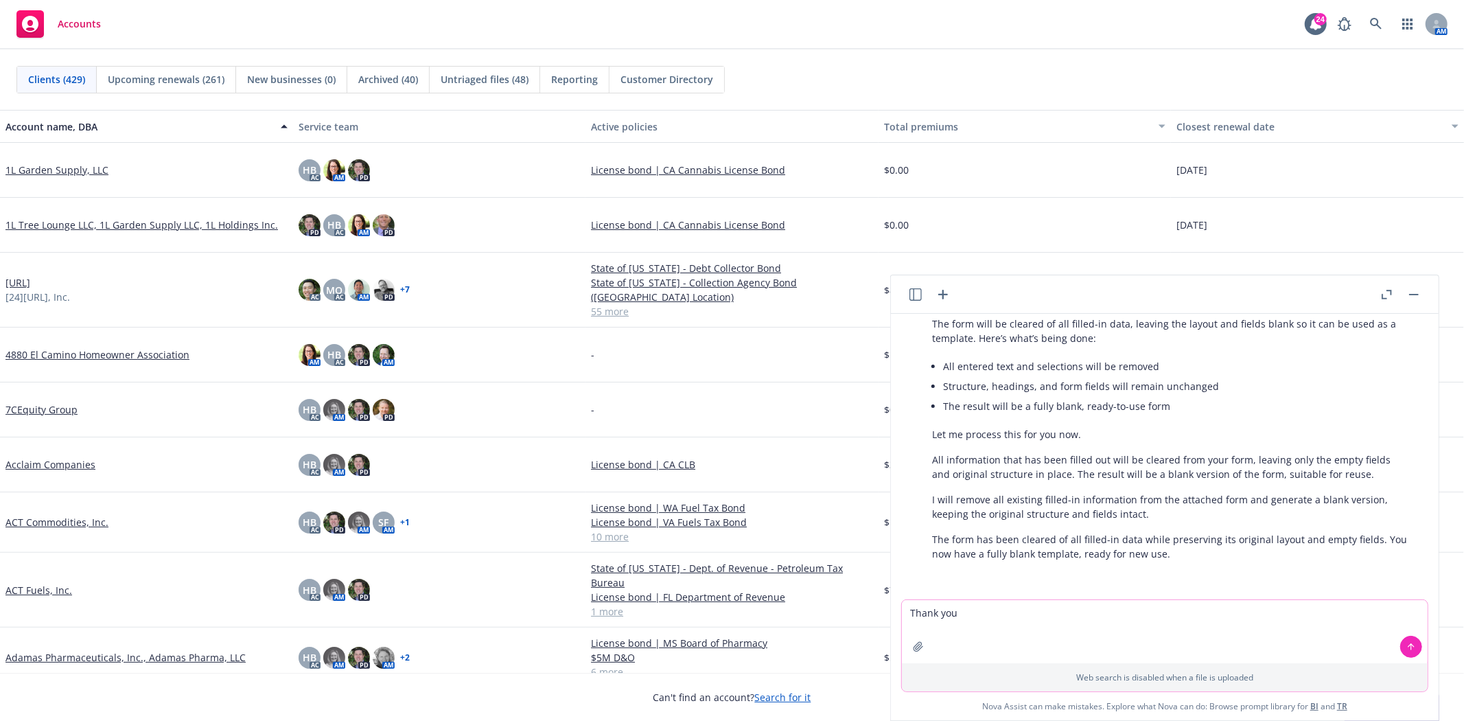
type textarea "Thank you"
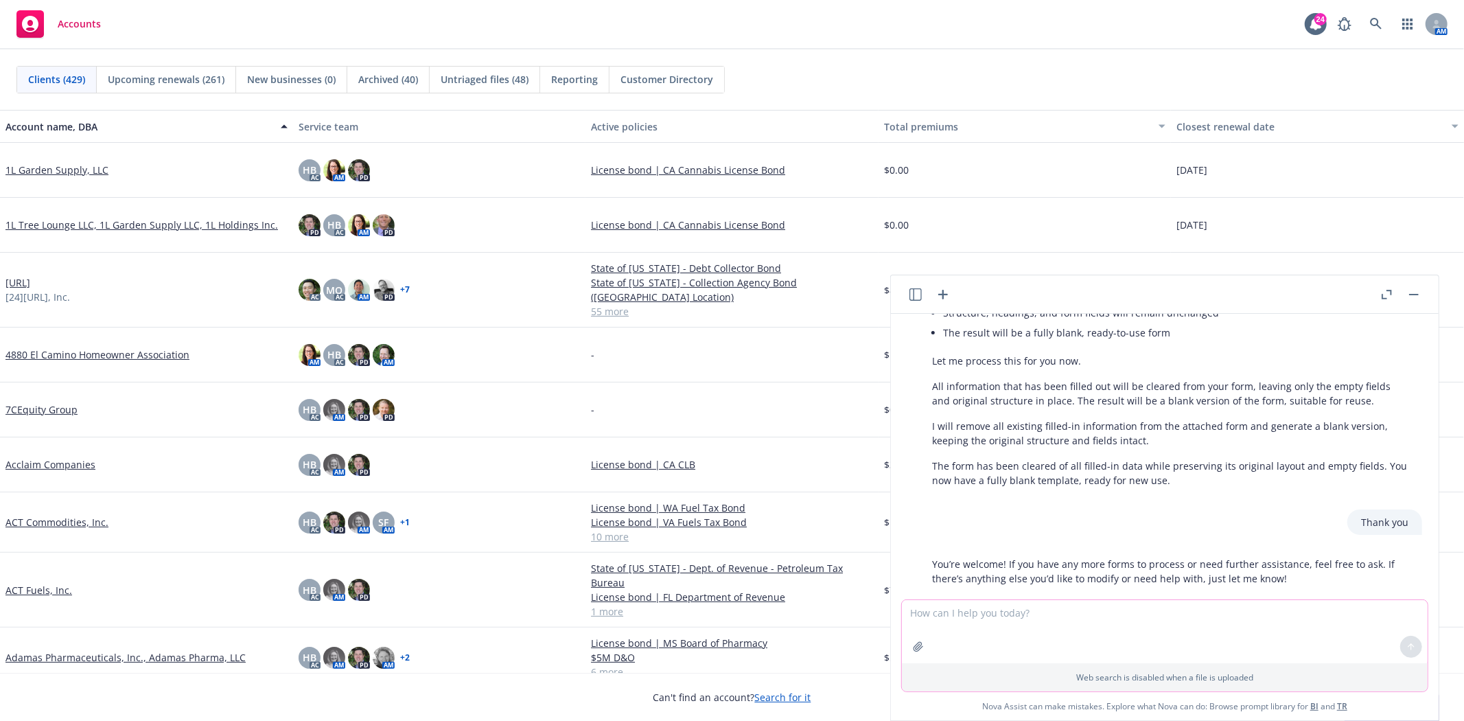
scroll to position [634, 0]
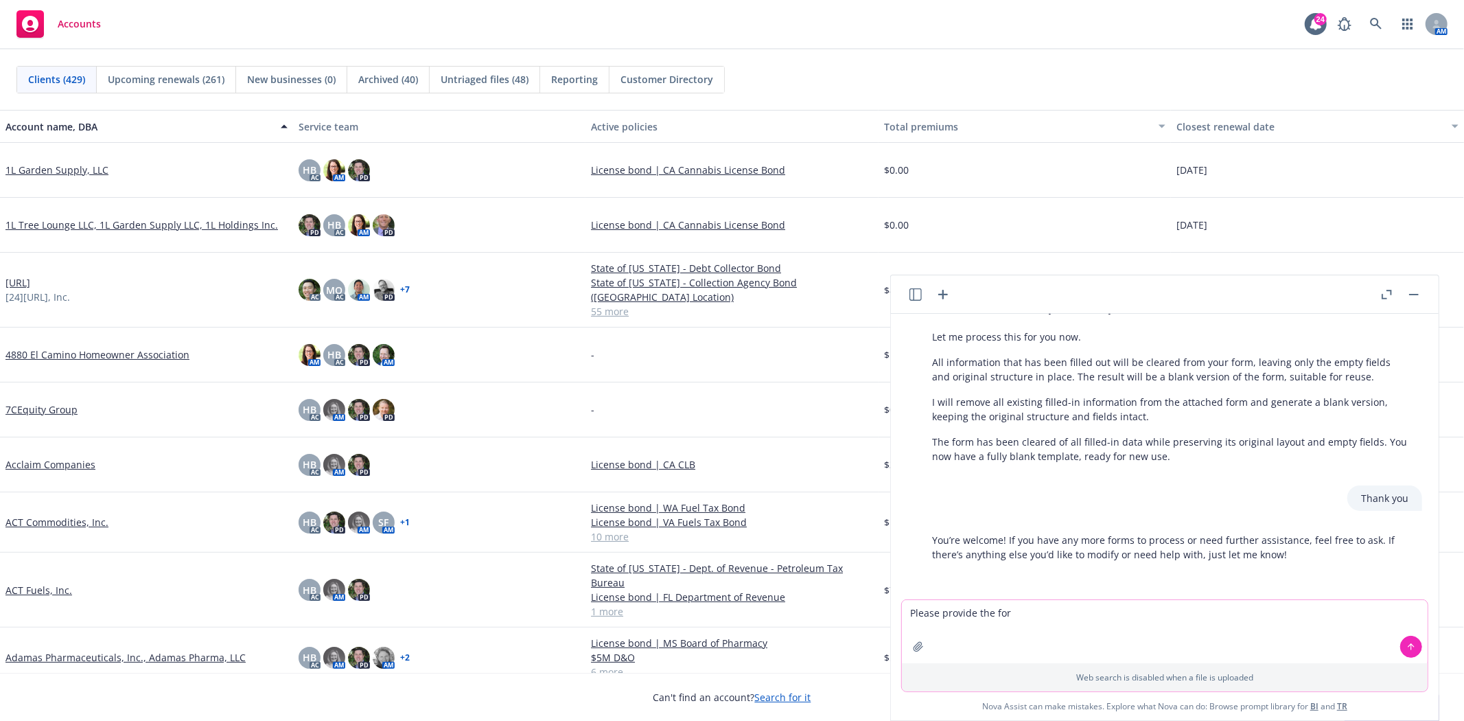
type textarea "Please provide the form"
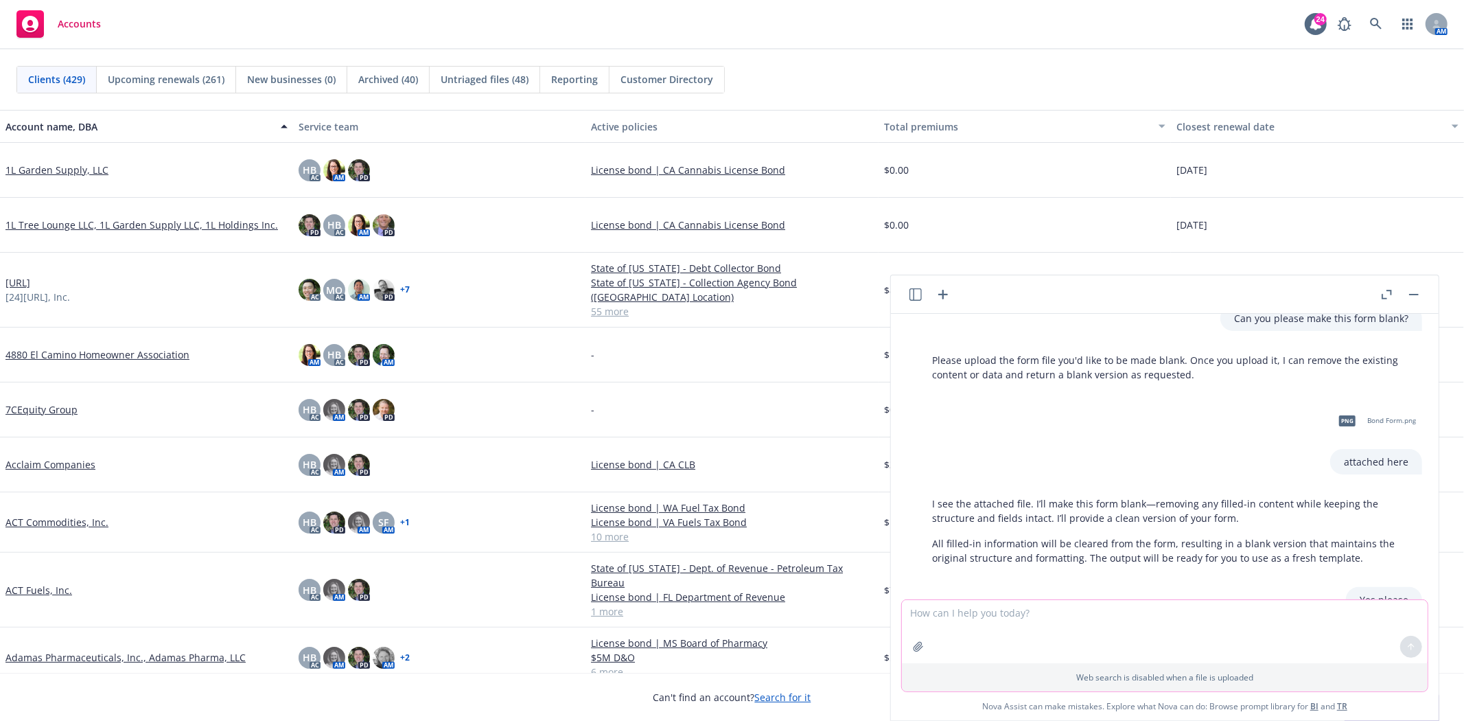
scroll to position [0, 0]
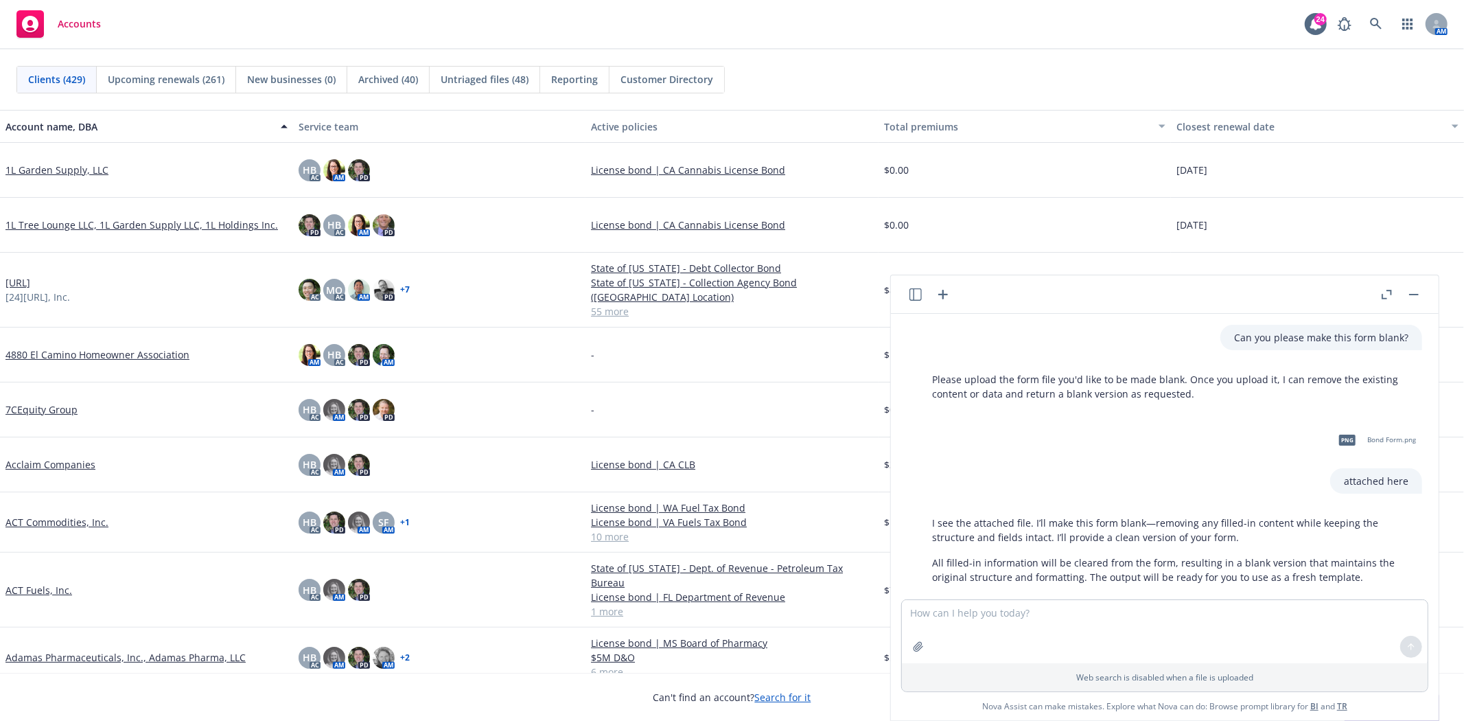
click at [1356, 441] on div "png Bond Form.png" at bounding box center [1374, 440] width 89 height 34
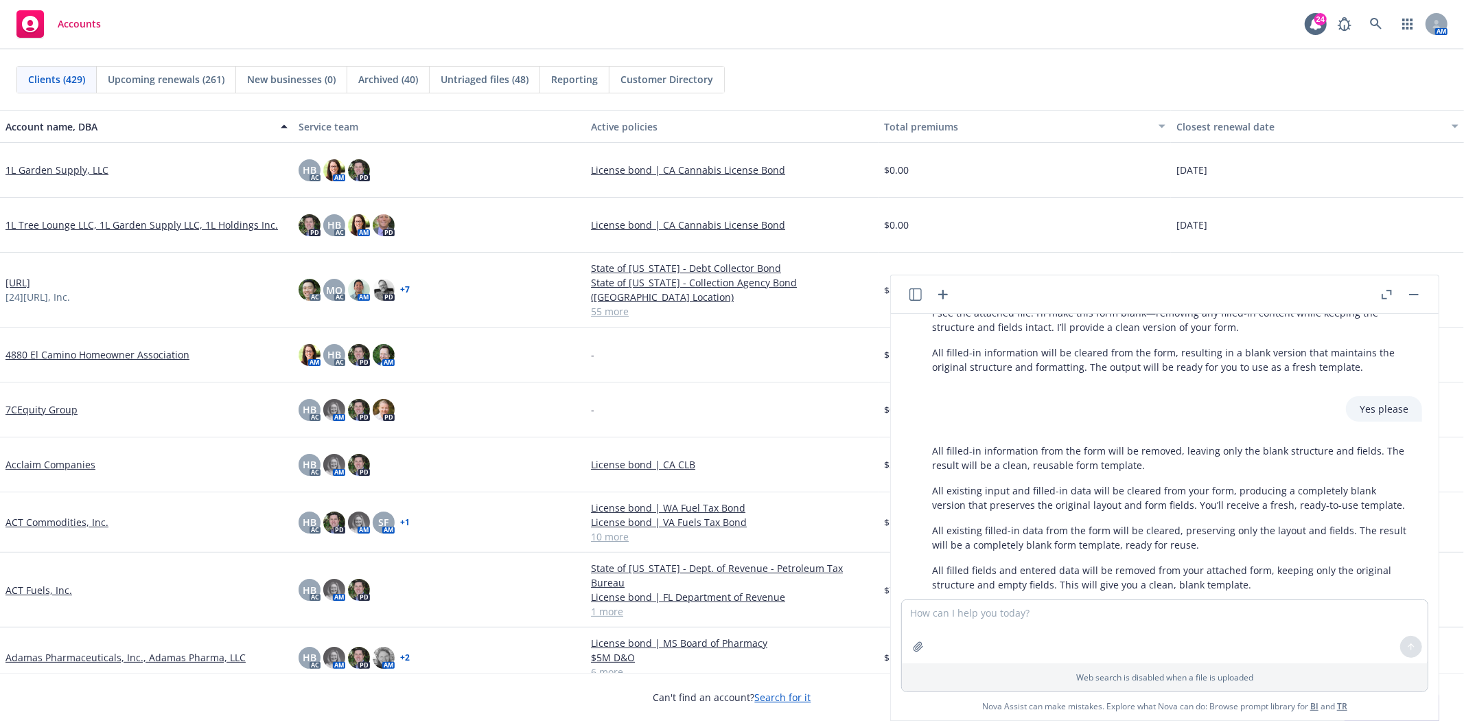
scroll to position [152, 0]
